Goal: Check status

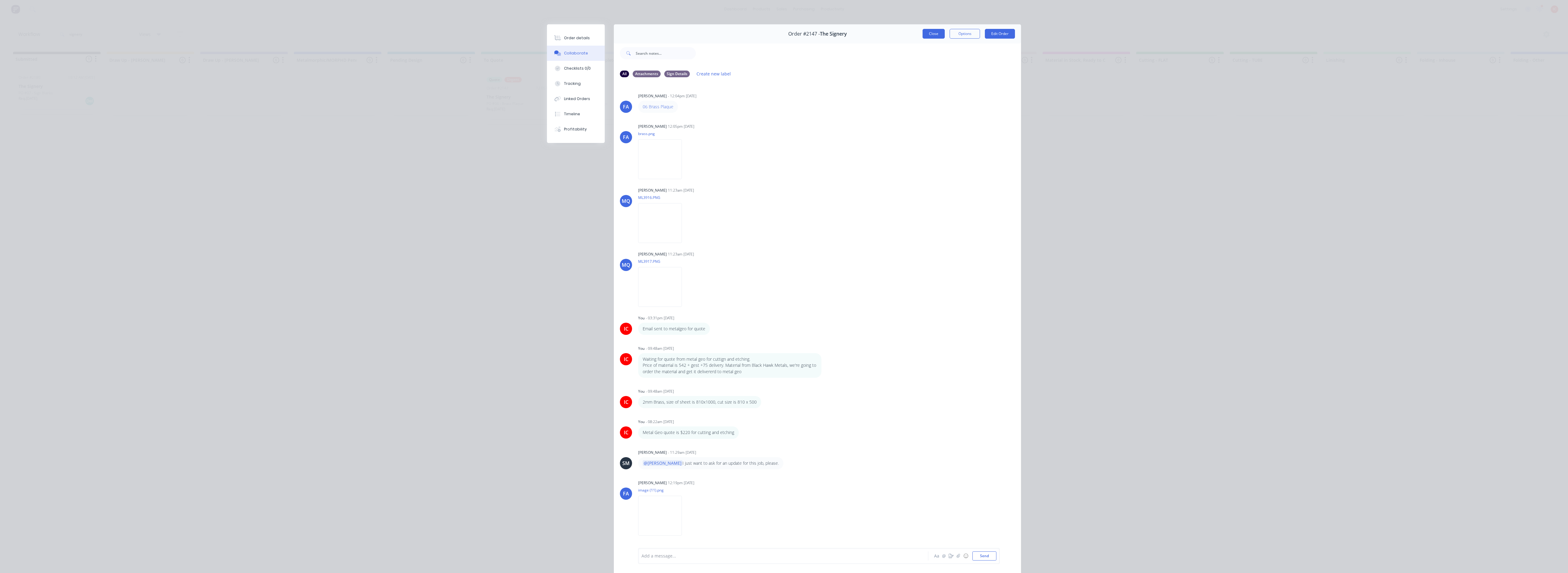
click at [936, 33] on button "Close" at bounding box center [934, 33] width 22 height 10
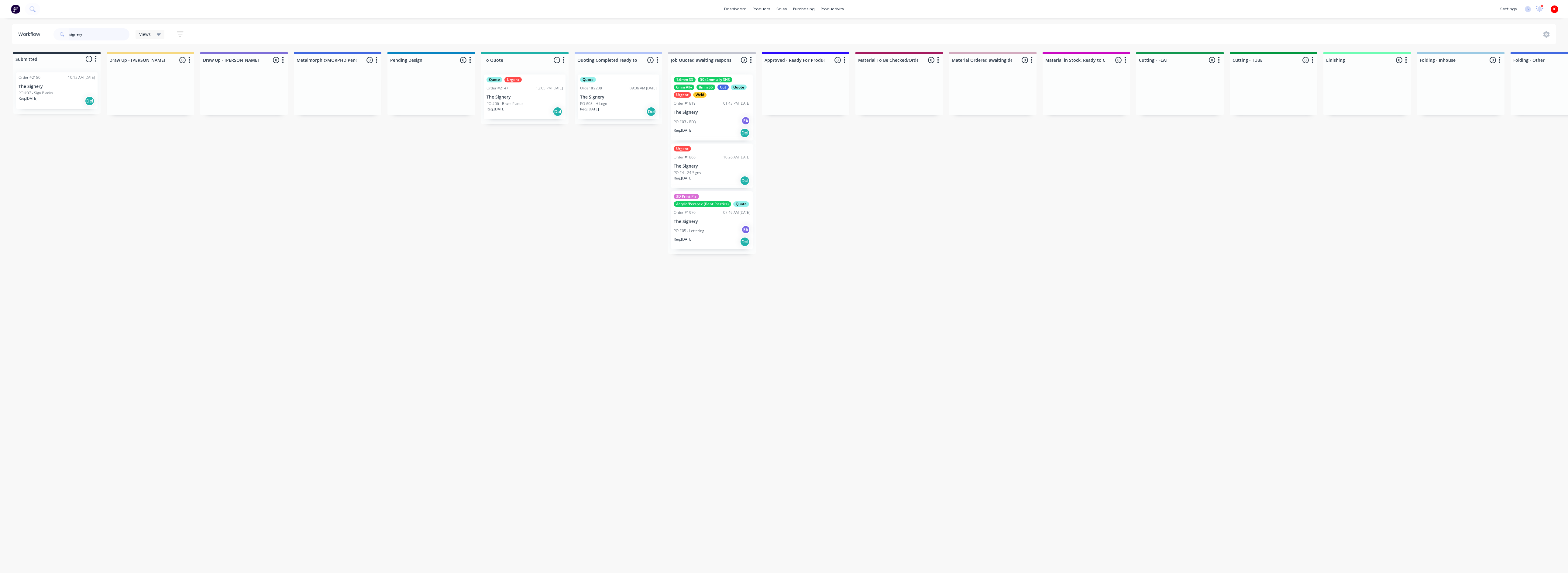
drag, startPoint x: 40, startPoint y: 32, endPoint x: -20, endPoint y: 30, distance: 60.0
click at [0, 30] on html "dashboard products sales purchasing productivity dashboard products Product Cat…" at bounding box center [784, 268] width 1568 height 536
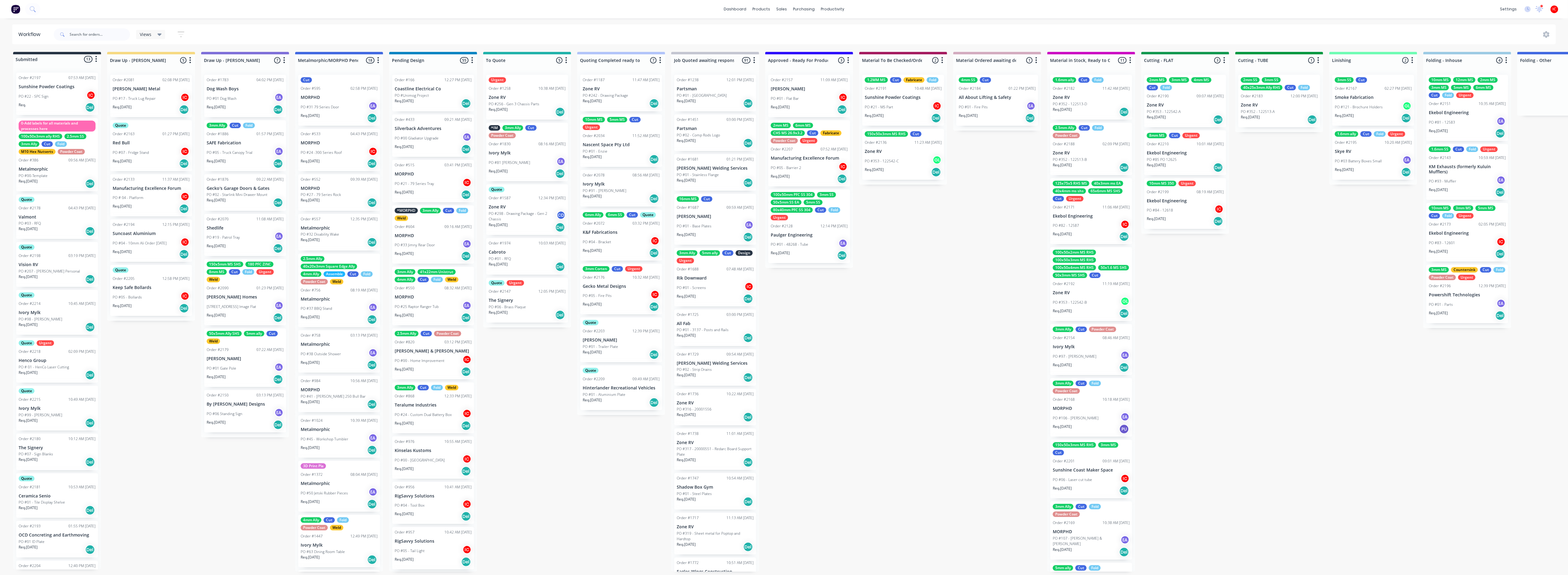
click at [994, 387] on div "Submitted 13 Status colour #273444 hex #273444 Save Cancel Summaries Total orde…" at bounding box center [1212, 312] width 2434 height 519
drag, startPoint x: 945, startPoint y: 376, endPoint x: 156, endPoint y: 259, distance: 797.6
click at [929, 372] on div "Submitted 13 Status colour #273444 hex #273444 Save Cancel Summaries Total orde…" at bounding box center [1212, 312] width 2434 height 519
click at [156, 244] on p "PO #04 - 10mm Ali Order [DATE]" at bounding box center [139, 243] width 54 height 5
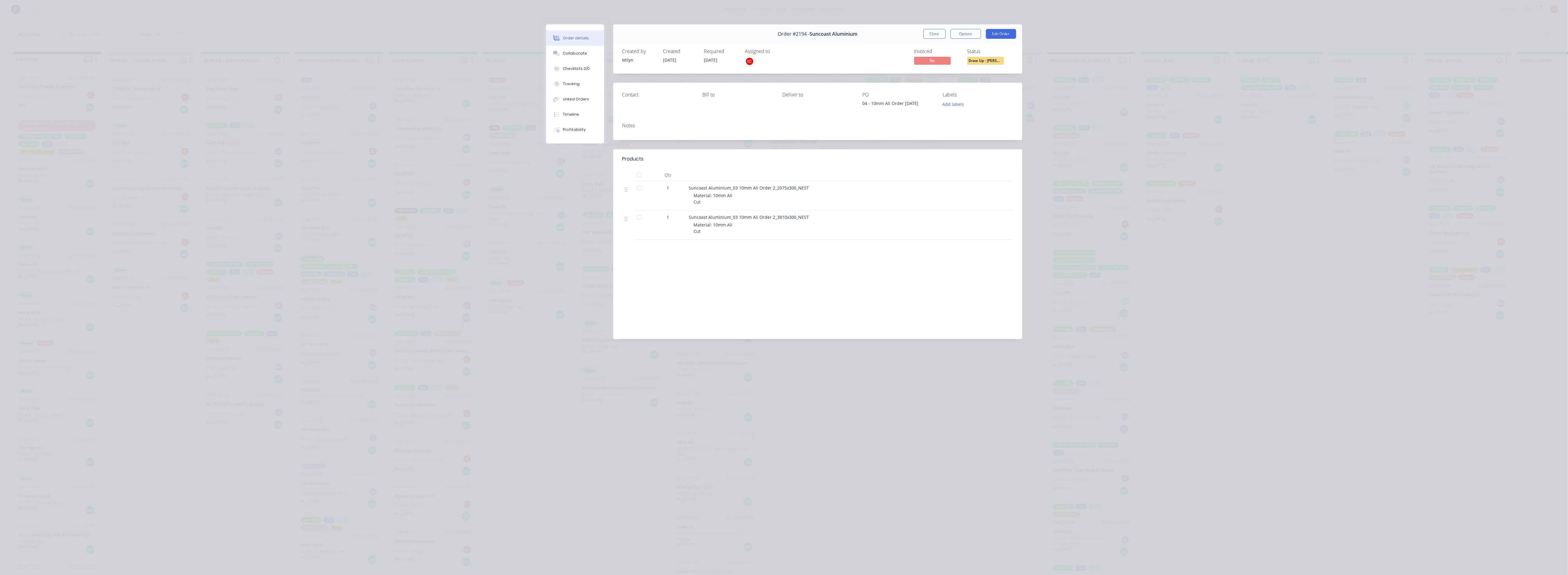
click at [797, 301] on div "Labour $0.00 Sub total $0.00 Margin $0.00 ( 0.00 %) Tax $0.00 Total $0.00" at bounding box center [817, 295] width 391 height 71
click at [932, 35] on button "Close" at bounding box center [934, 34] width 22 height 10
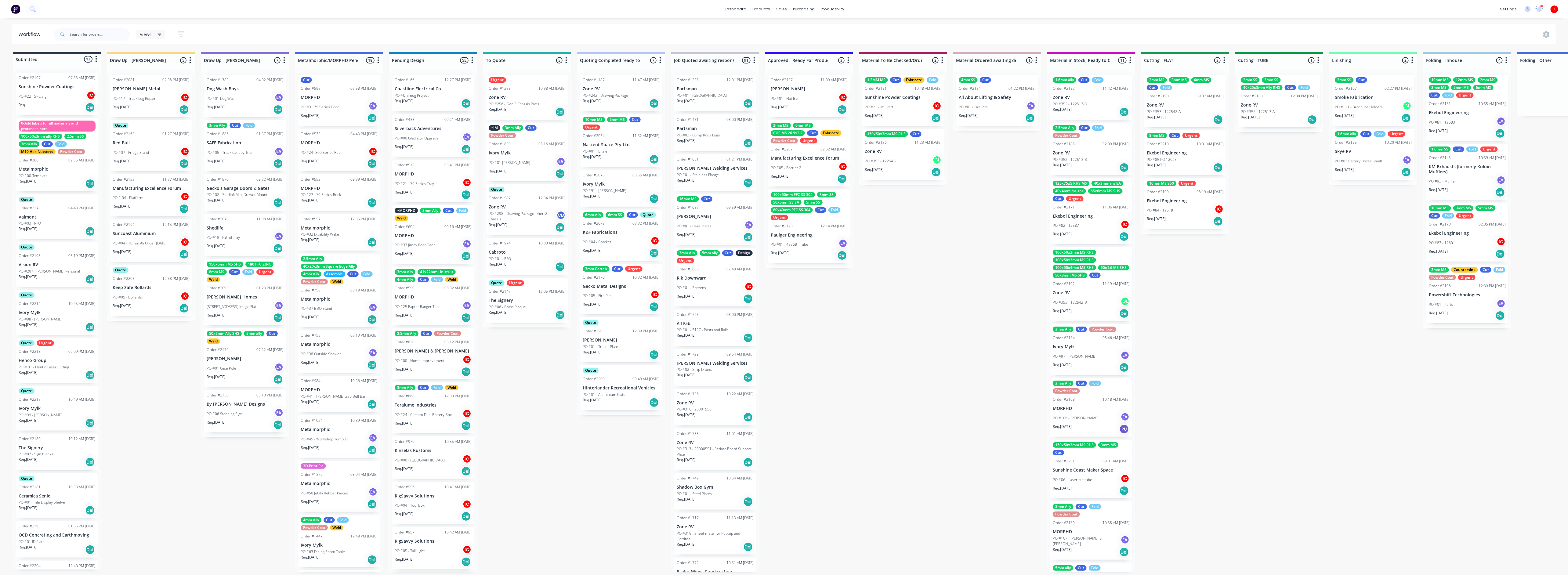
drag, startPoint x: 962, startPoint y: 314, endPoint x: 640, endPoint y: 290, distance: 322.9
click at [960, 312] on div "Submitted 13 Status colour #273444 hex #273444 Save Cancel Summaries Total orde…" at bounding box center [1212, 312] width 2434 height 519
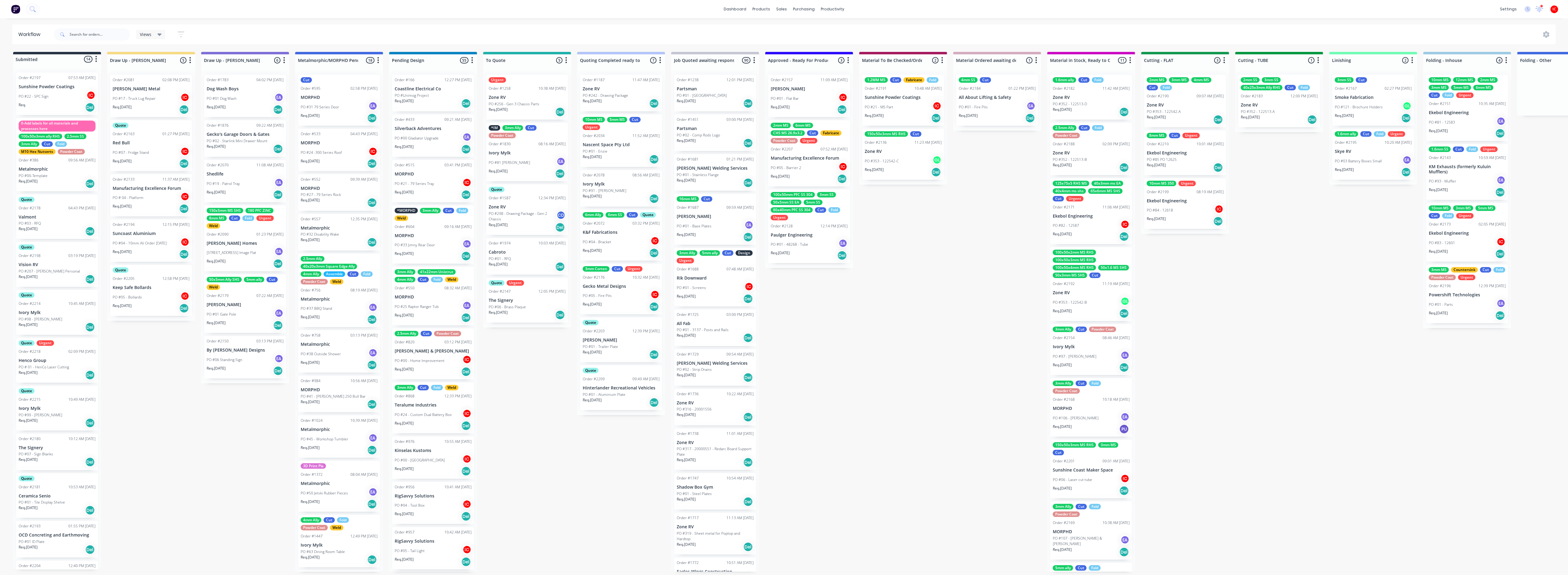
click at [158, 296] on div "PO #05 - Bollards IC" at bounding box center [151, 297] width 77 height 12
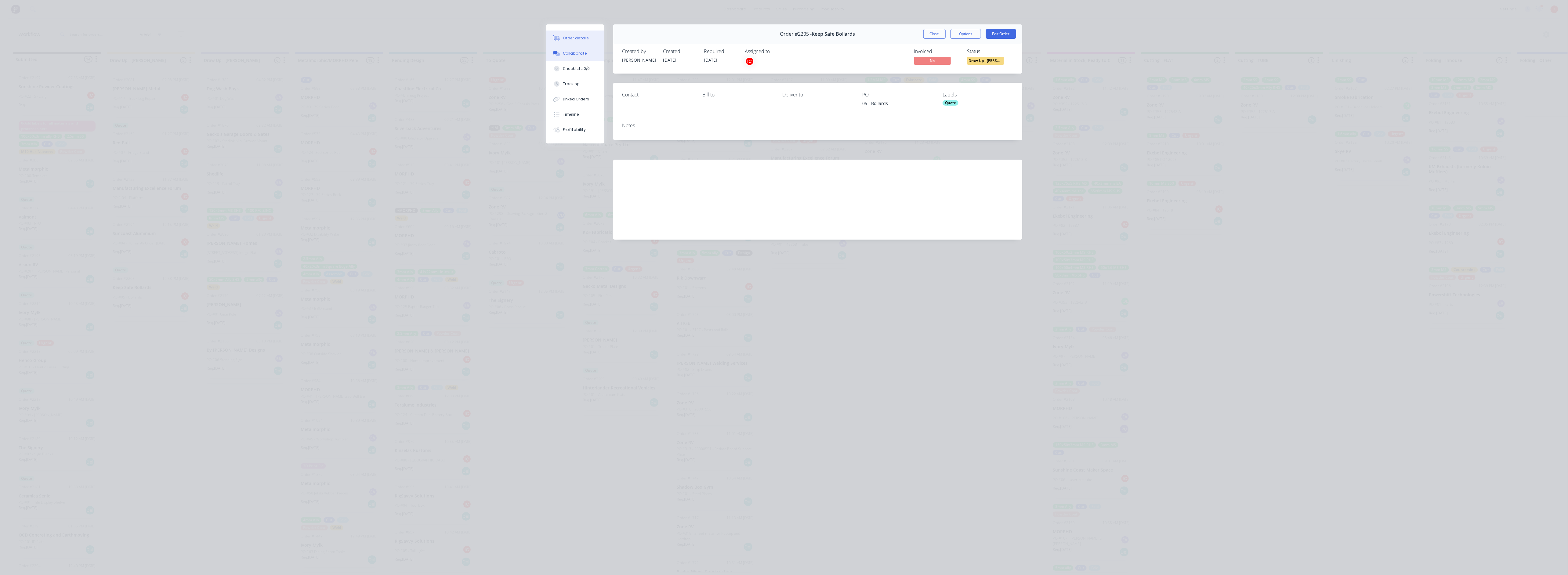
click at [574, 53] on div "Collaborate" at bounding box center [575, 53] width 24 height 5
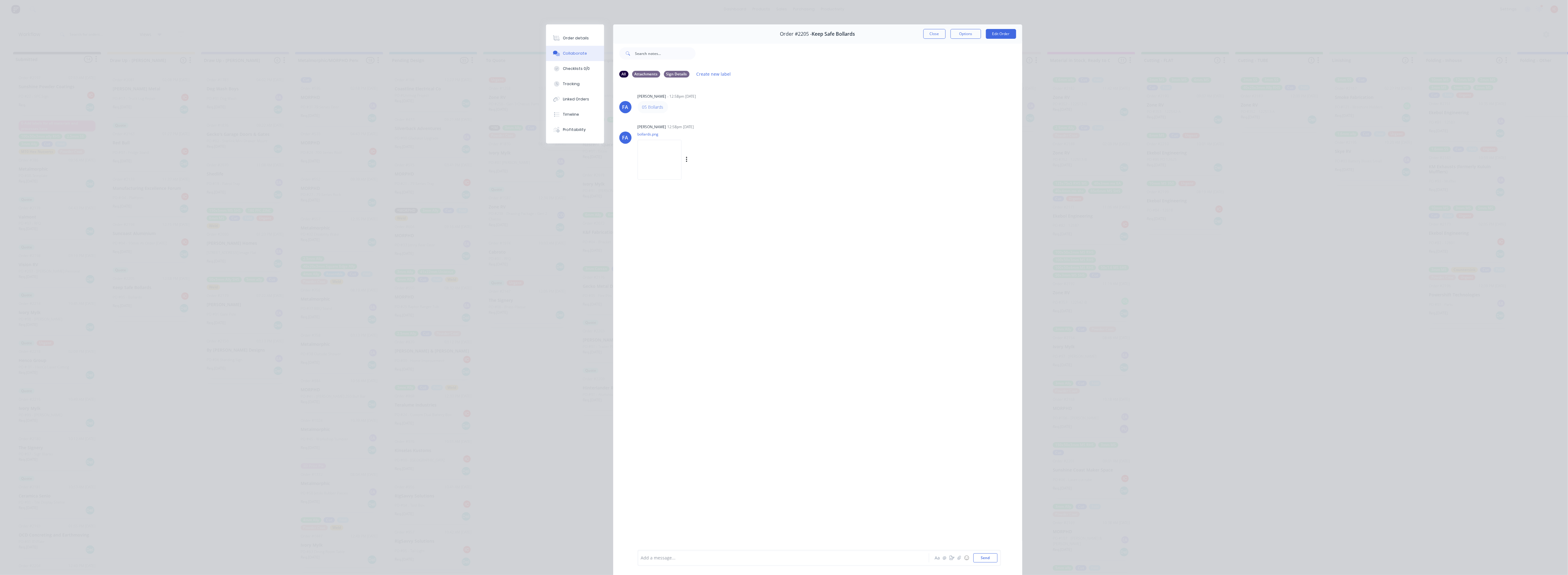
click at [679, 158] on img at bounding box center [660, 159] width 44 height 40
click at [342, 252] on div "Order details Collaborate Checklists 0/0 Tracking Linked Orders Timeline Profit…" at bounding box center [784, 287] width 1568 height 575
click at [936, 34] on button "Close" at bounding box center [934, 34] width 22 height 10
